Goal: Communication & Community: Share content

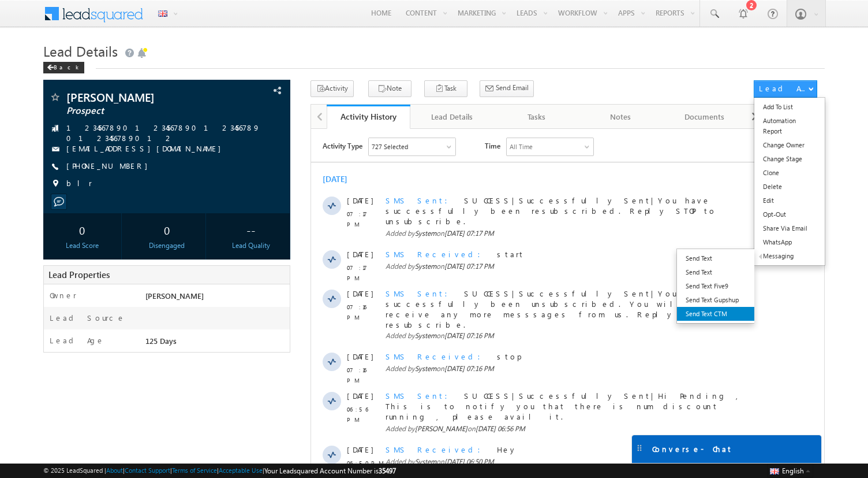
click at [709, 313] on link "Send Text CTM" at bounding box center [715, 314] width 77 height 14
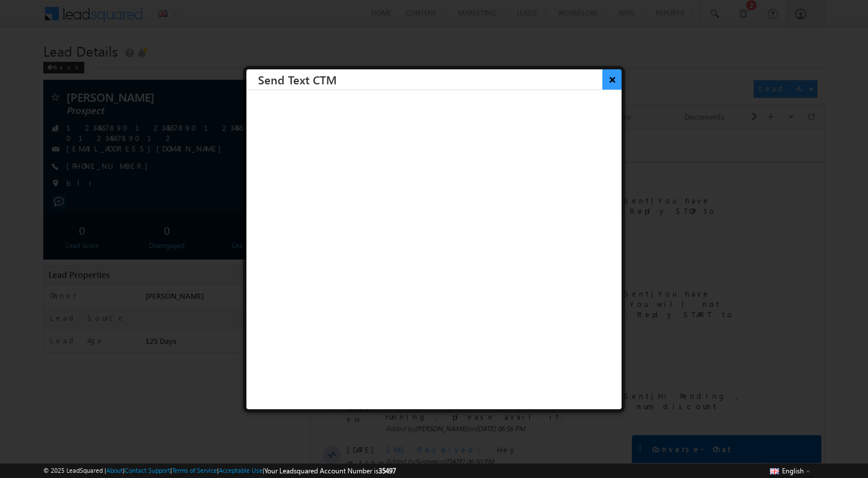
click at [613, 79] on button "×" at bounding box center [612, 79] width 19 height 20
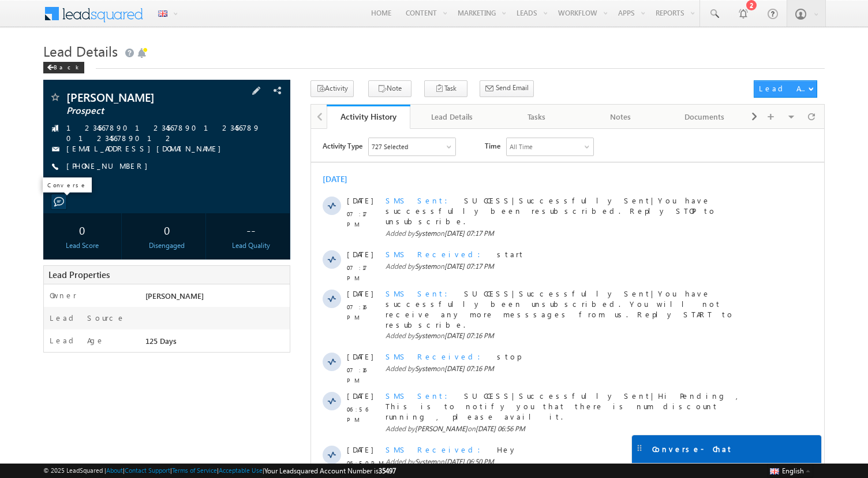
click at [56, 199] on span at bounding box center [59, 201] width 10 height 10
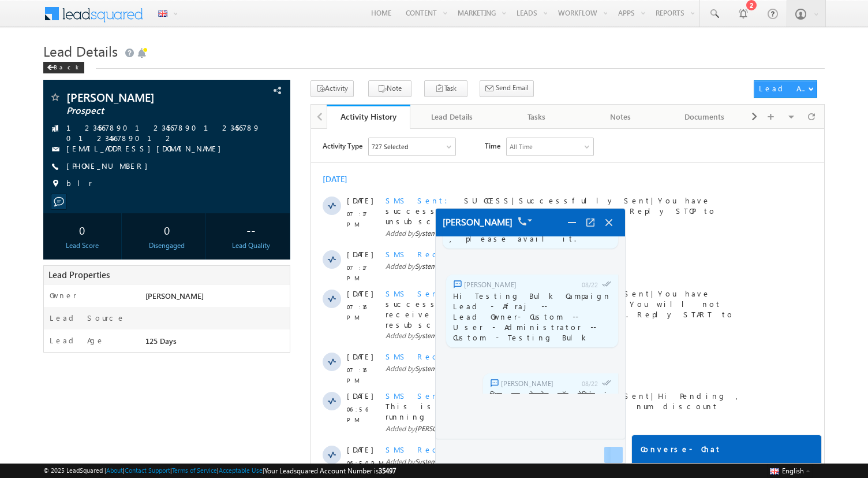
scroll to position [3847, 0]
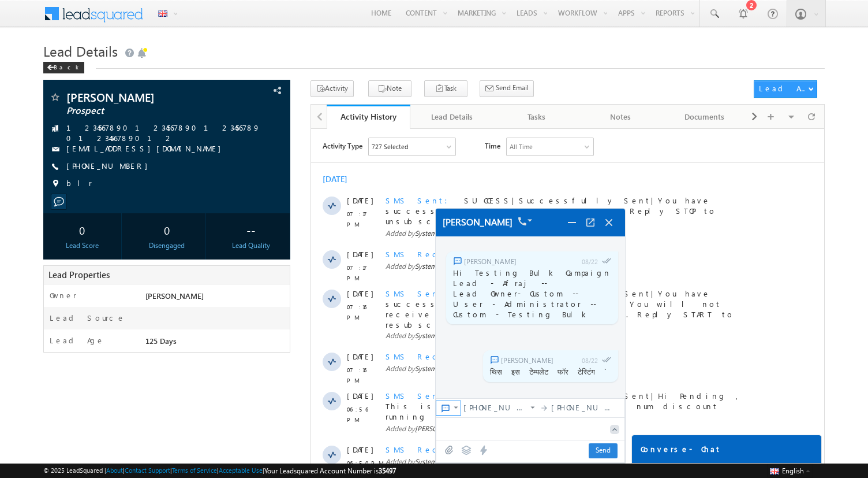
click at [457, 411] on img at bounding box center [456, 406] width 9 height 9
click at [494, 412] on div "[PHONE_NUMBER]" at bounding box center [500, 408] width 79 height 14
click at [483, 428] on textarea at bounding box center [521, 427] width 168 height 21
type textarea "******"
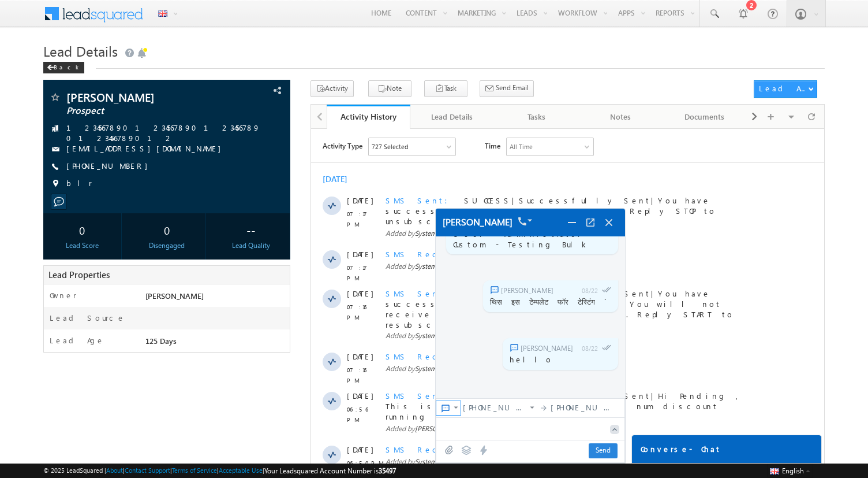
click at [455, 406] on img at bounding box center [456, 406] width 9 height 9
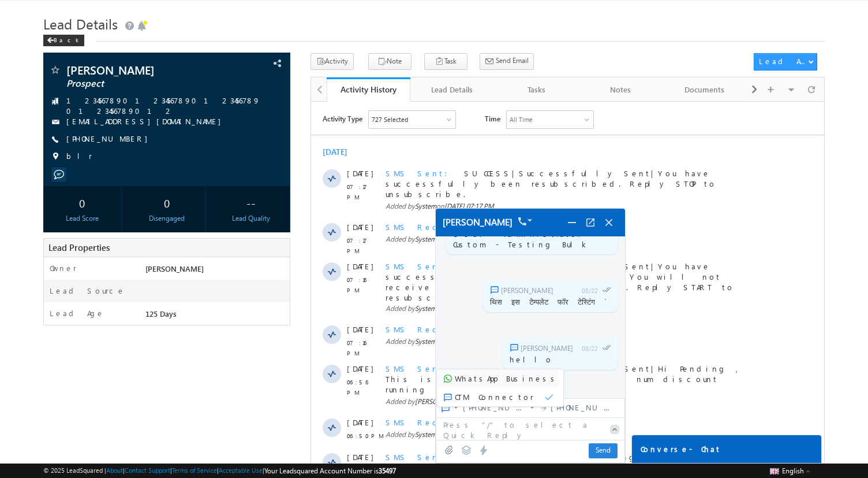
scroll to position [30, 0]
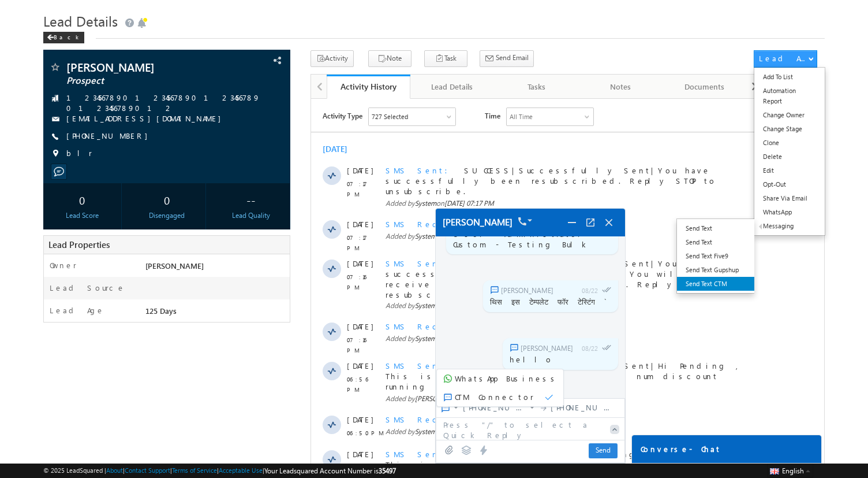
click at [723, 279] on link "Send Text CTM" at bounding box center [715, 284] width 77 height 14
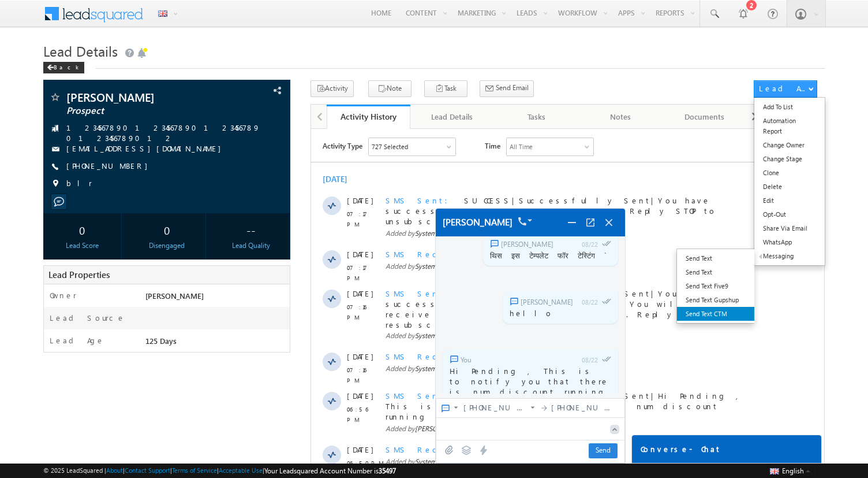
click at [707, 308] on link "Send Text CTM" at bounding box center [715, 314] width 77 height 14
